Goal: Task Accomplishment & Management: Manage account settings

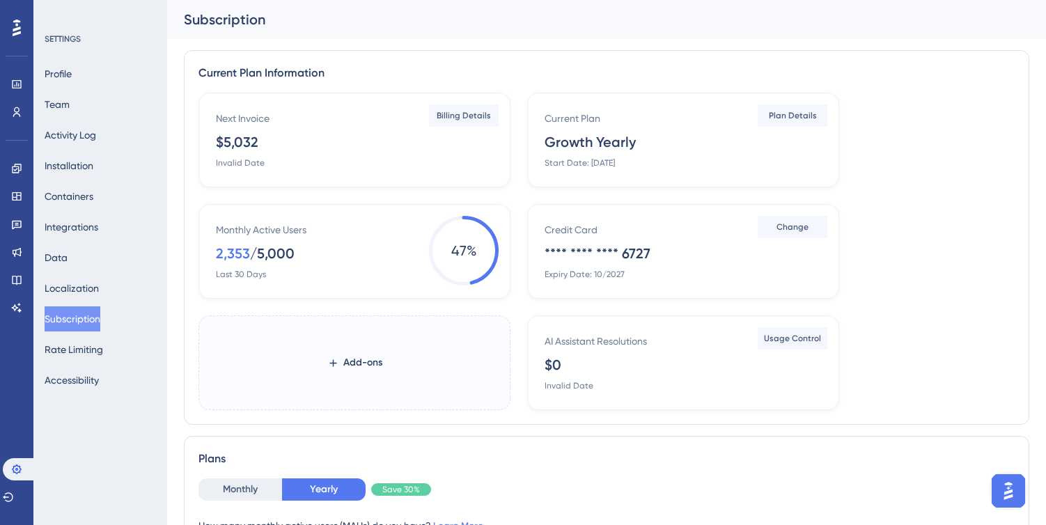
click at [95, 99] on div "Profile Team Activity Log Installation Containers Integrations Data Localizatio…" at bounding box center [101, 226] width 113 height 331
click at [66, 102] on button "Team" at bounding box center [57, 104] width 25 height 25
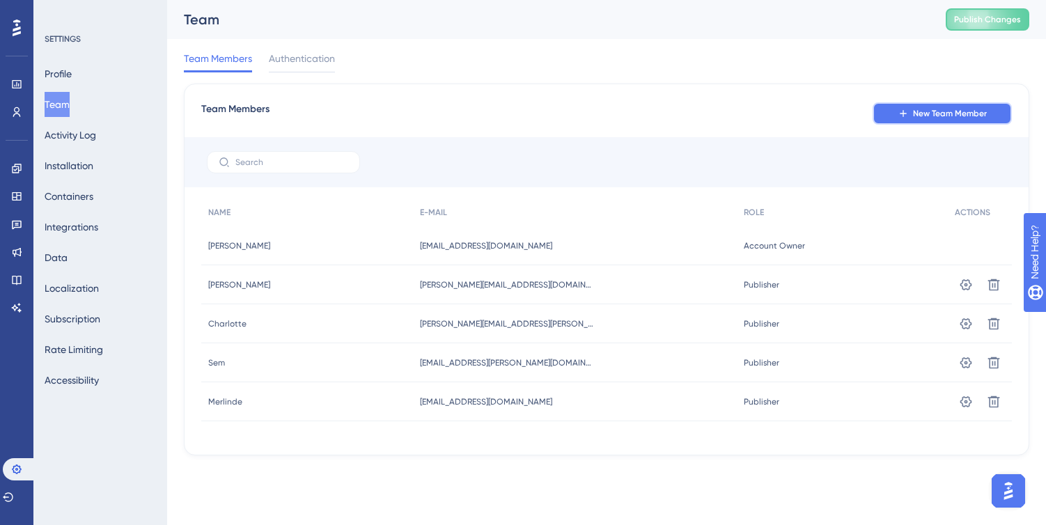
click at [946, 118] on span "New Team Member" at bounding box center [950, 113] width 74 height 11
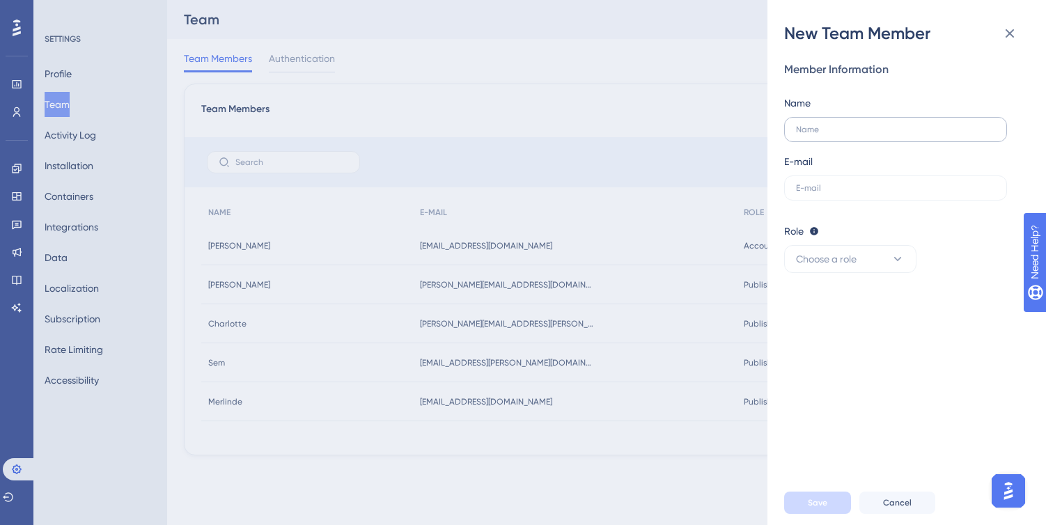
click at [852, 123] on label at bounding box center [895, 129] width 223 height 25
click at [852, 125] on input "text" at bounding box center [895, 130] width 199 height 10
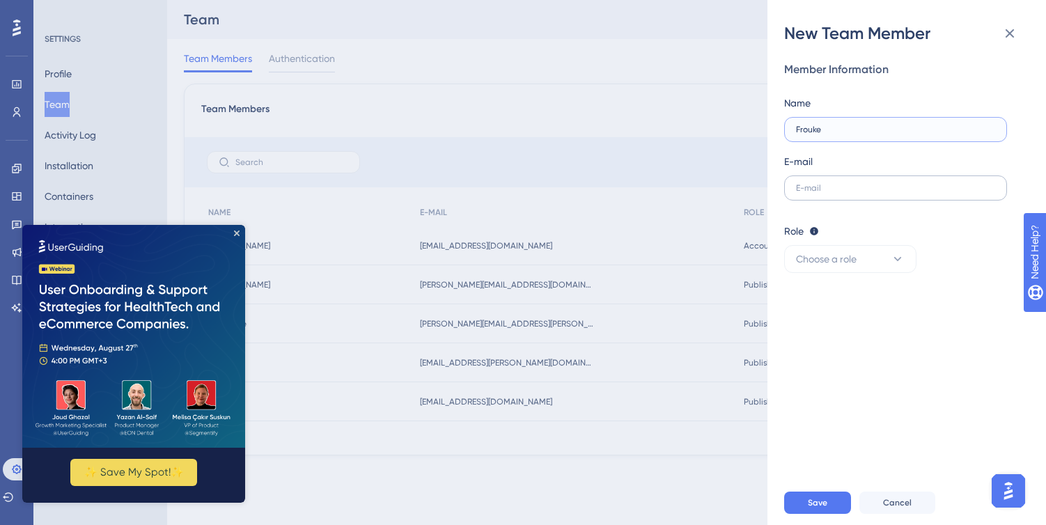
type input "Frouke"
click at [847, 184] on input "text" at bounding box center [895, 188] width 199 height 10
paste input "[EMAIL_ADDRESS][DOMAIN_NAME]"
type input "[EMAIL_ADDRESS][DOMAIN_NAME]"
click at [899, 259] on icon at bounding box center [898, 259] width 8 height 4
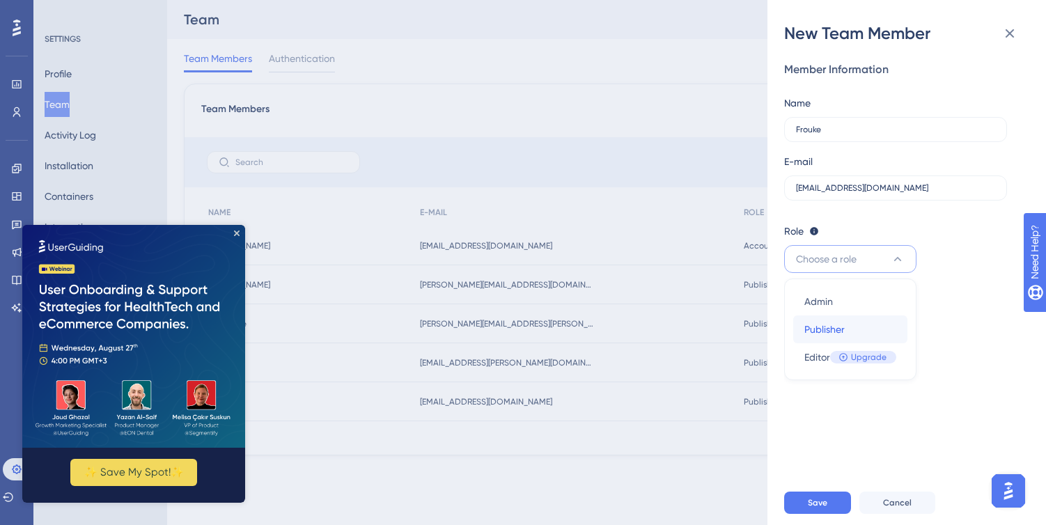
click at [825, 325] on span "Publisher" at bounding box center [824, 329] width 40 height 17
click at [818, 494] on button "Save" at bounding box center [817, 503] width 67 height 22
click at [237, 233] on icon "Close Preview" at bounding box center [237, 234] width 6 height 6
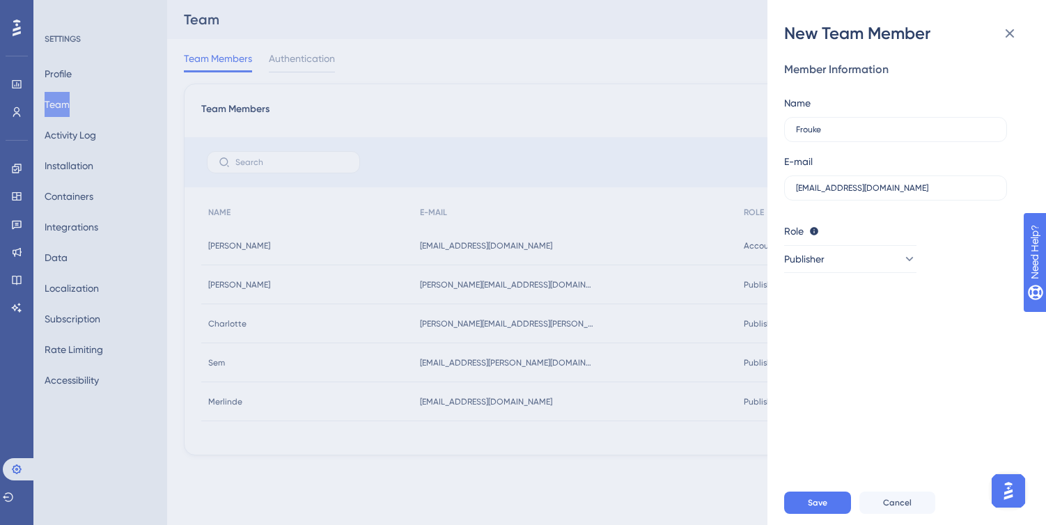
drag, startPoint x: 793, startPoint y: 187, endPoint x: 815, endPoint y: 241, distance: 59.0
click at [793, 190] on label "[EMAIL_ADDRESS][DOMAIN_NAME]" at bounding box center [895, 187] width 223 height 25
click at [796, 190] on input "[EMAIL_ADDRESS][DOMAIN_NAME]" at bounding box center [895, 188] width 199 height 10
click at [813, 506] on span "Save" at bounding box center [817, 502] width 19 height 11
click at [815, 502] on span "Save" at bounding box center [817, 502] width 19 height 11
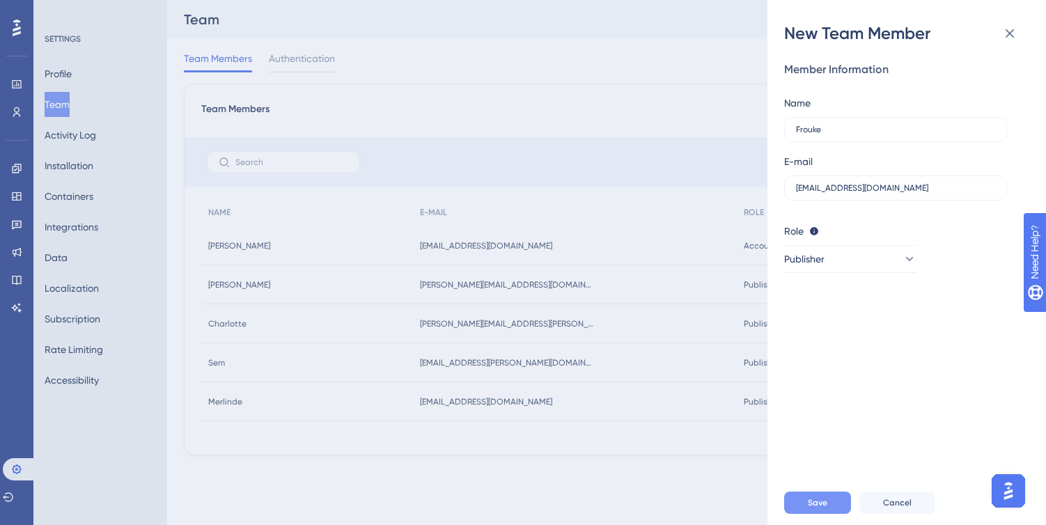
click at [826, 499] on span "Save" at bounding box center [817, 502] width 19 height 11
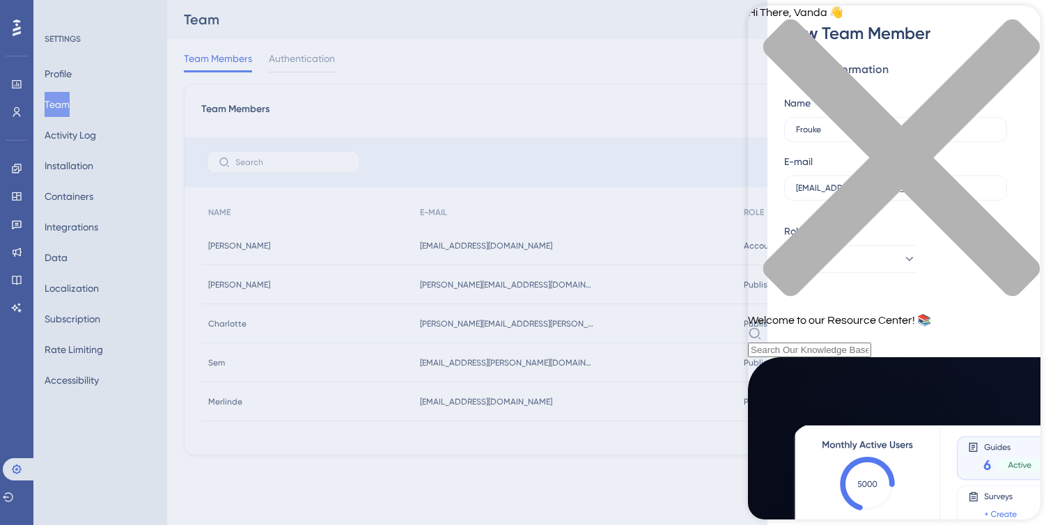
click at [1017, 30] on icon "close resource center" at bounding box center [894, 165] width 292 height 292
